Goal: Task Accomplishment & Management: Use online tool/utility

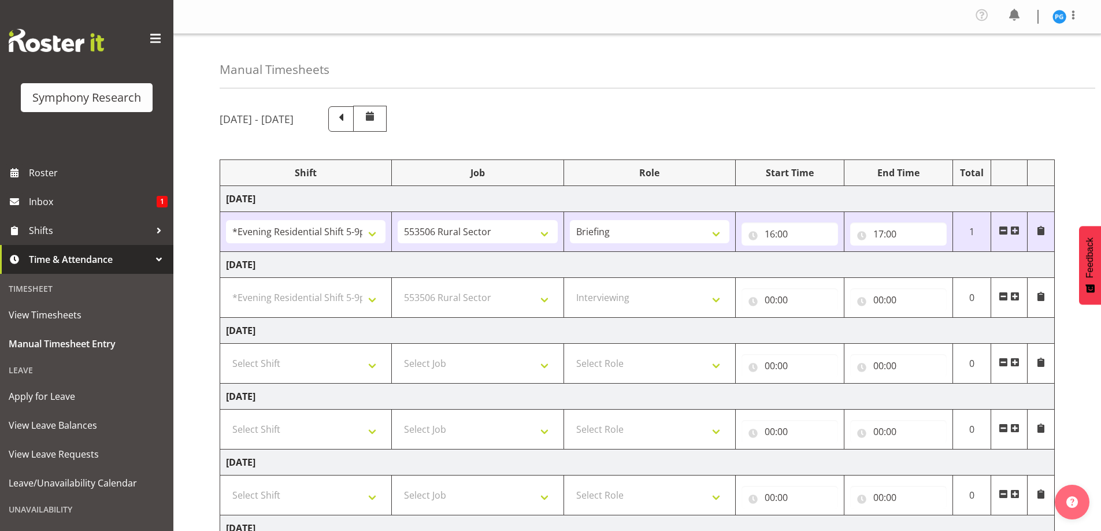
select select "48116"
select select "10587"
select select "48116"
select select "10587"
select select "47"
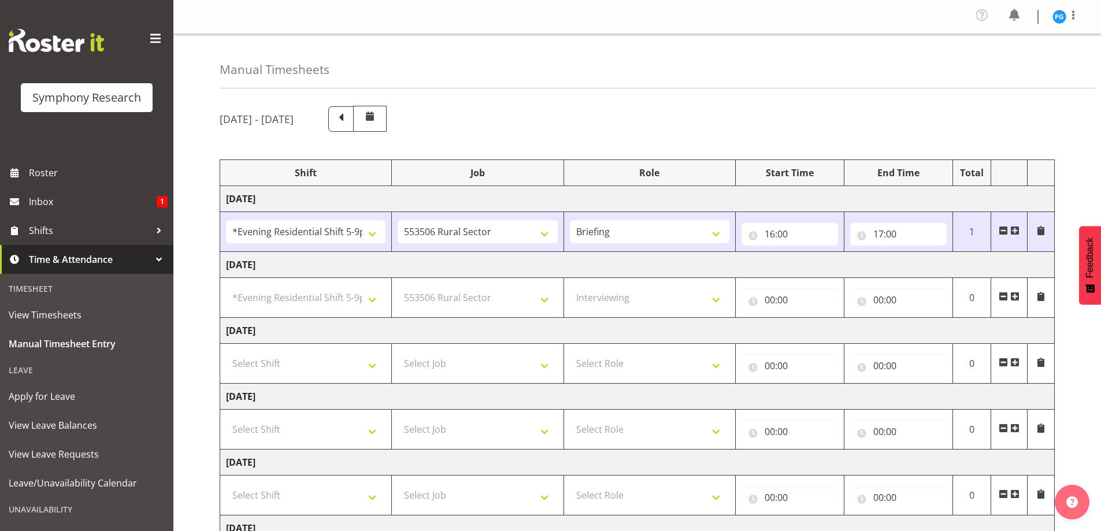
scroll to position [121, 0]
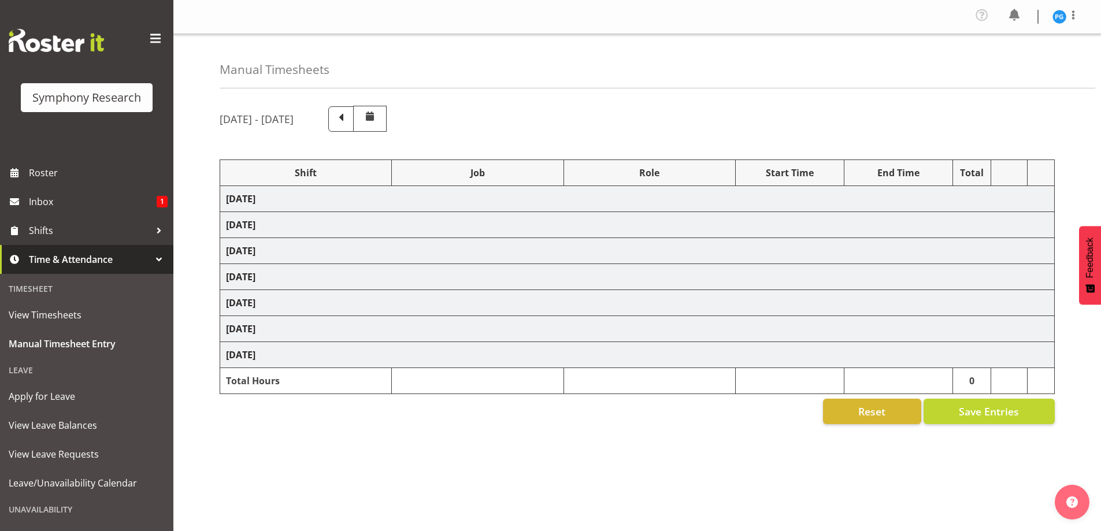
select select "48116"
select select "10587"
select select "48116"
select select "10587"
select select "47"
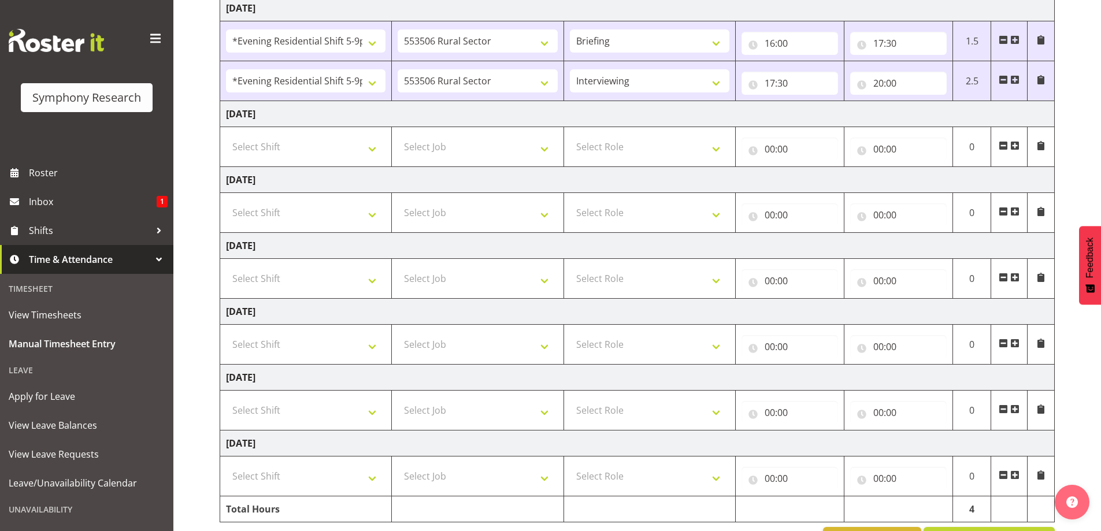
scroll to position [114, 0]
